Goal: Transaction & Acquisition: Purchase product/service

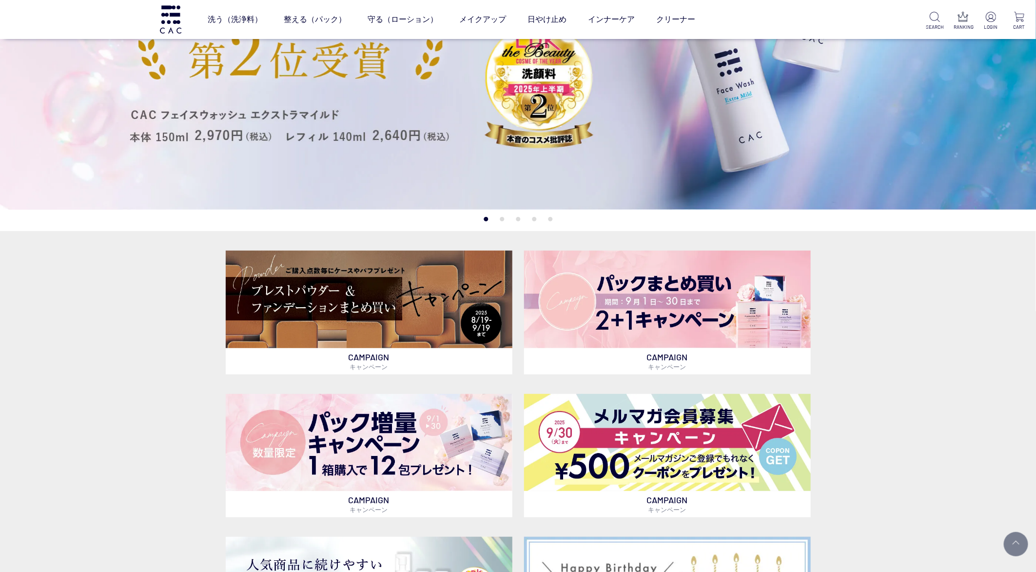
scroll to position [219, 0]
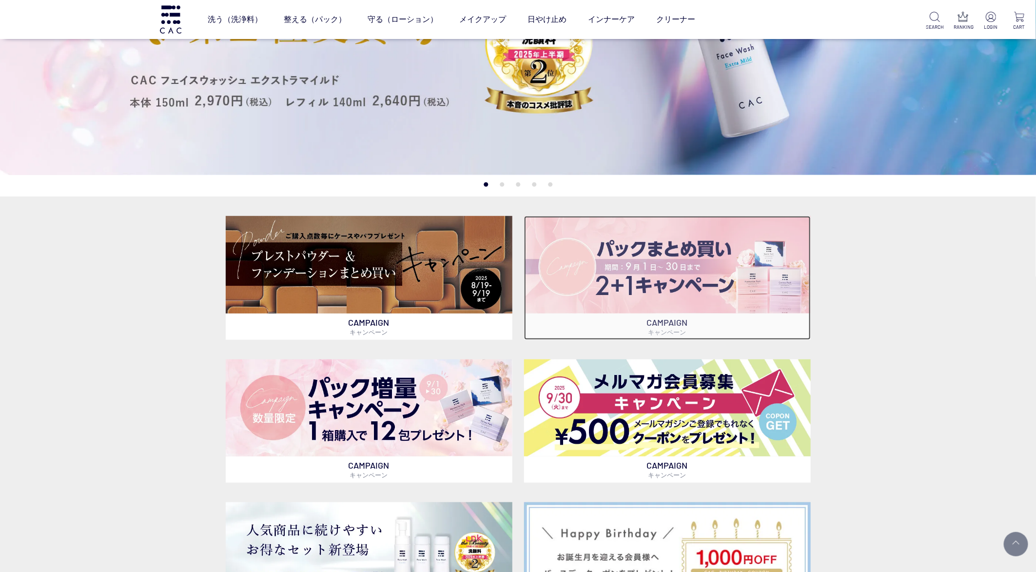
click at [639, 241] on img at bounding box center [667, 264] width 287 height 97
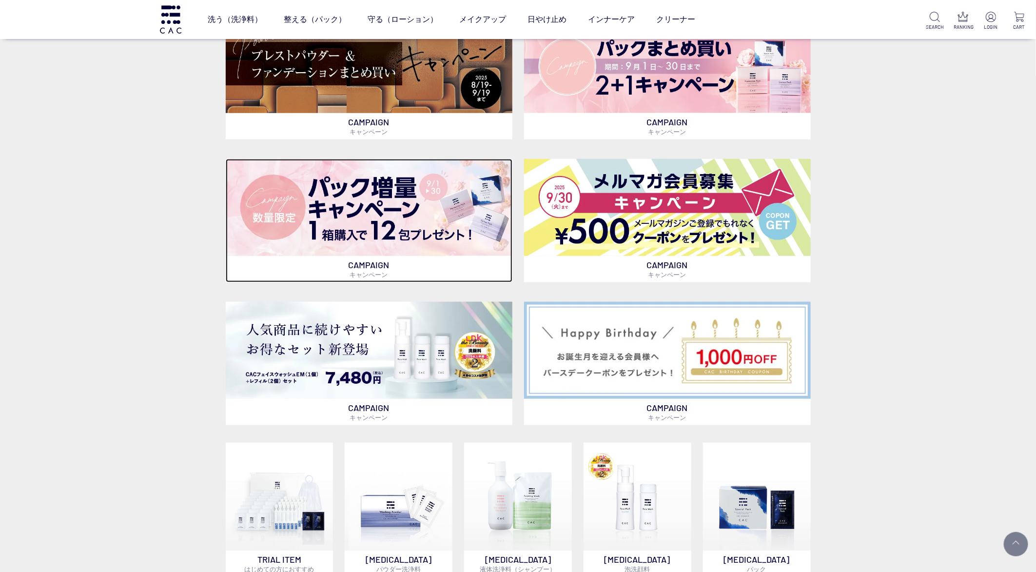
scroll to position [293, 0]
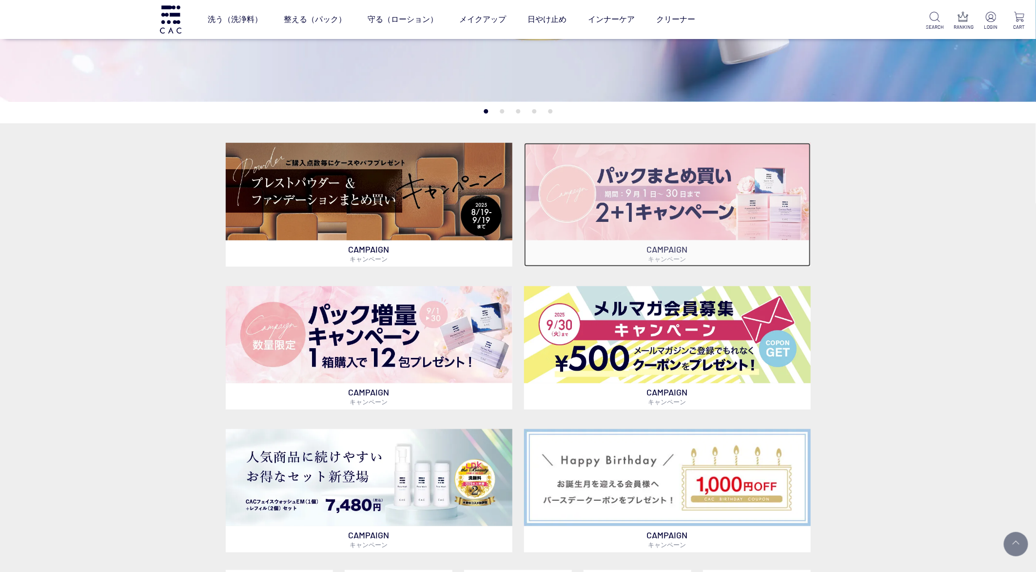
click at [648, 175] on img at bounding box center [667, 191] width 287 height 97
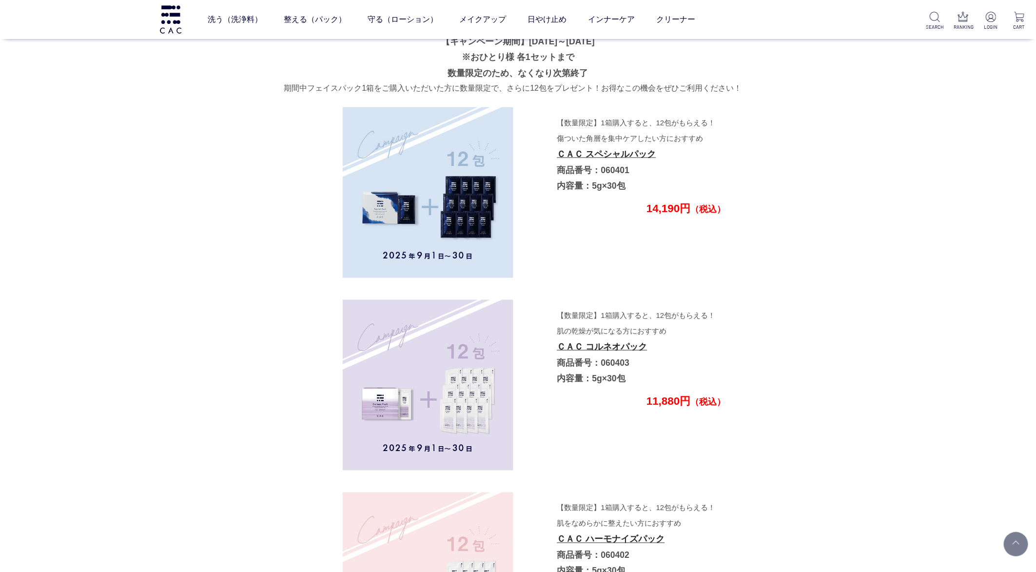
scroll to position [2766, 0]
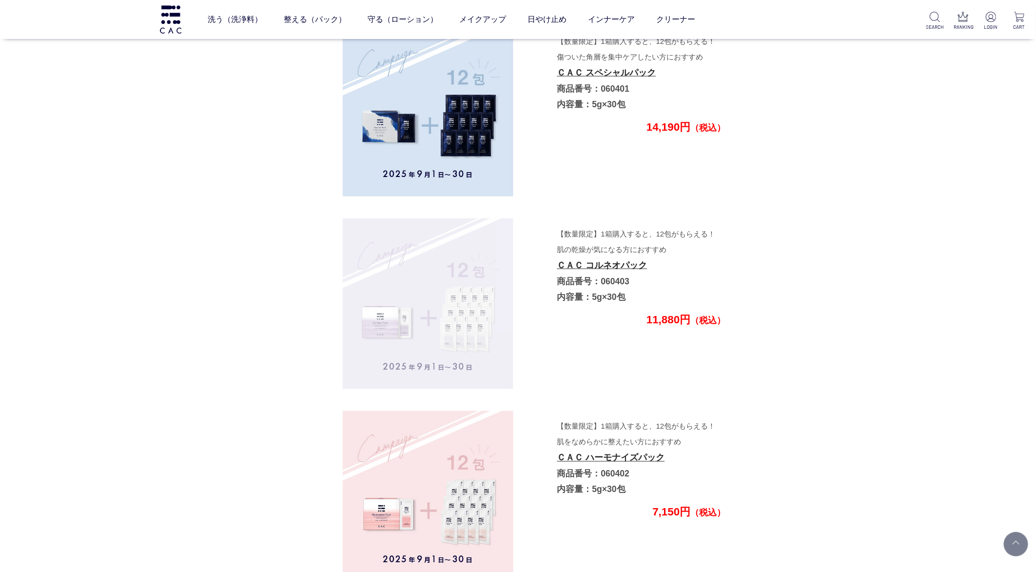
click at [384, 319] on img at bounding box center [428, 303] width 171 height 171
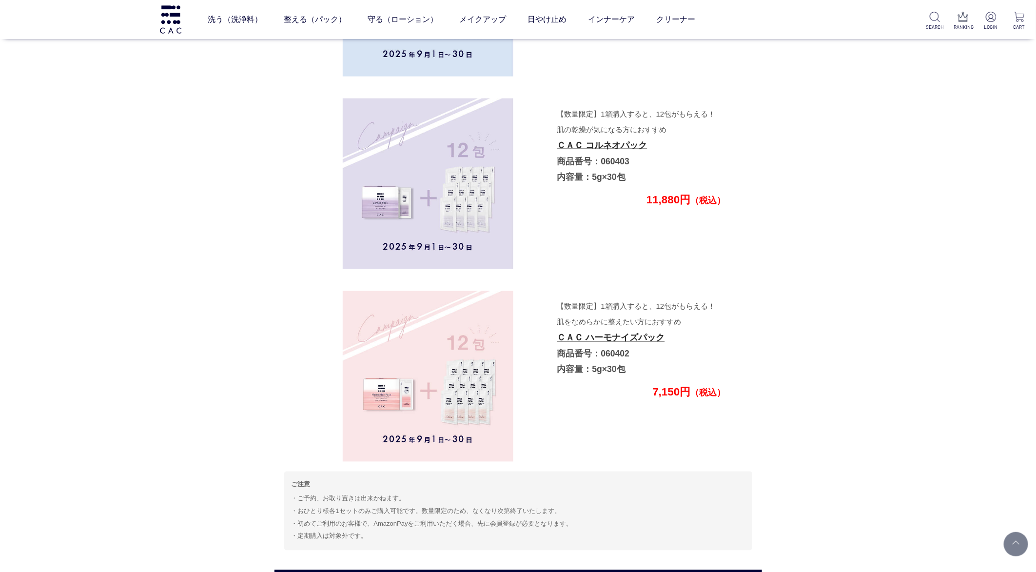
scroll to position [2912, 0]
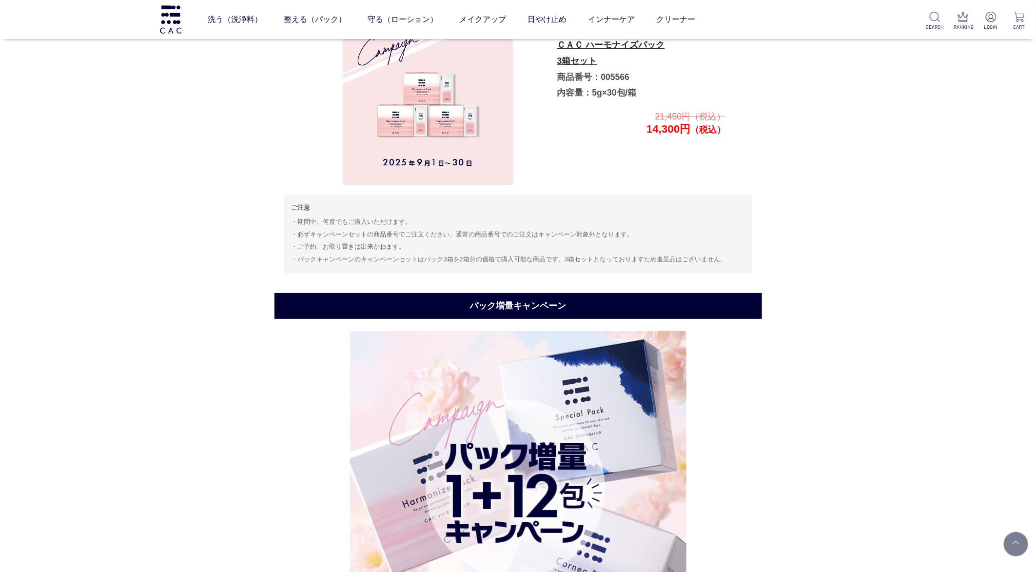
scroll to position [2035, 0]
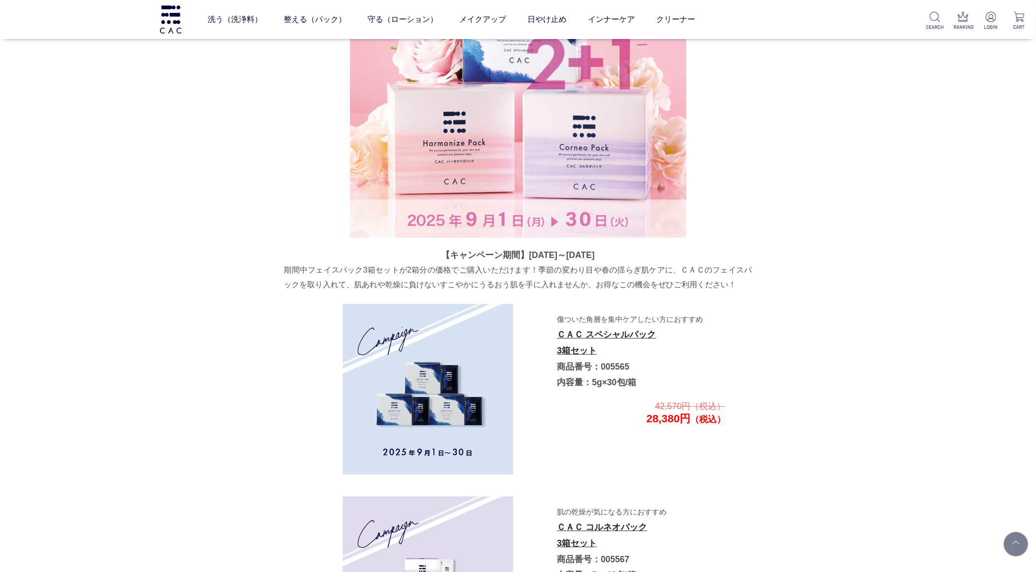
scroll to position [1375, 0]
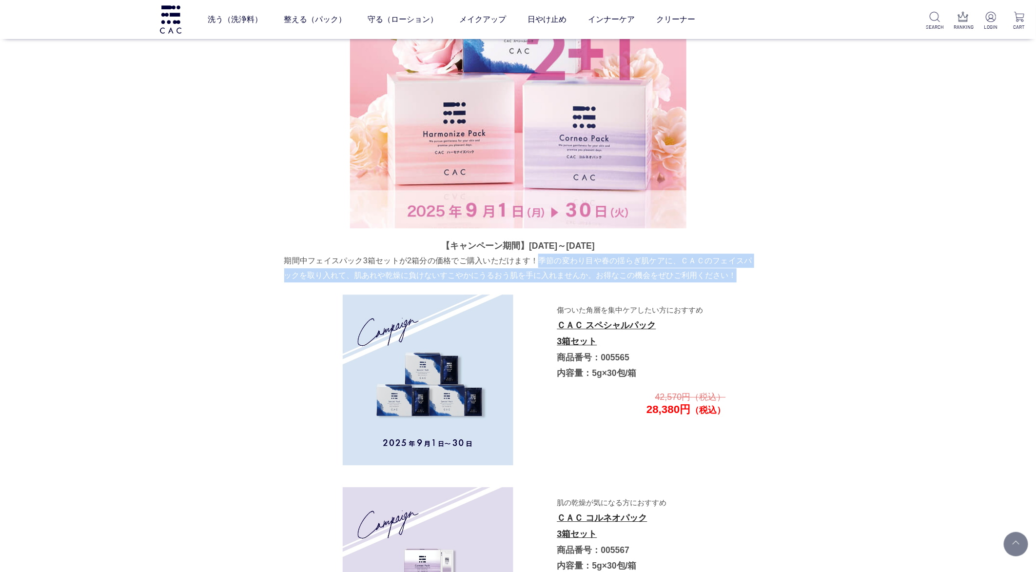
drag, startPoint x: 540, startPoint y: 260, endPoint x: 761, endPoint y: 278, distance: 221.6
click at [761, 278] on section "パックまとめ買いキャンペーン 【キャンペーン期間】2025年9月1日～9月30日 期間中フェイスパック3箱セットが2箱分の価格でご購入いただけます！季節の変わ…" at bounding box center [519, 396] width 488 height 1085
copy p "季節の変わり目や春の揺らぎ肌ケアに、ＣＡＣのフェイスパックを取り入れて、肌あれや乾燥に負けないすこやかにうるおう肌を手に入れませんか。お得なこの機会をぜひご利…"
